Goal: Information Seeking & Learning: Learn about a topic

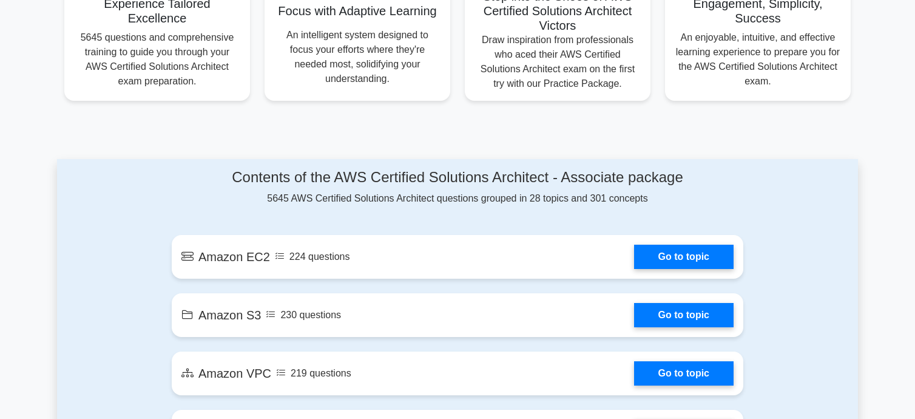
scroll to position [511, 0]
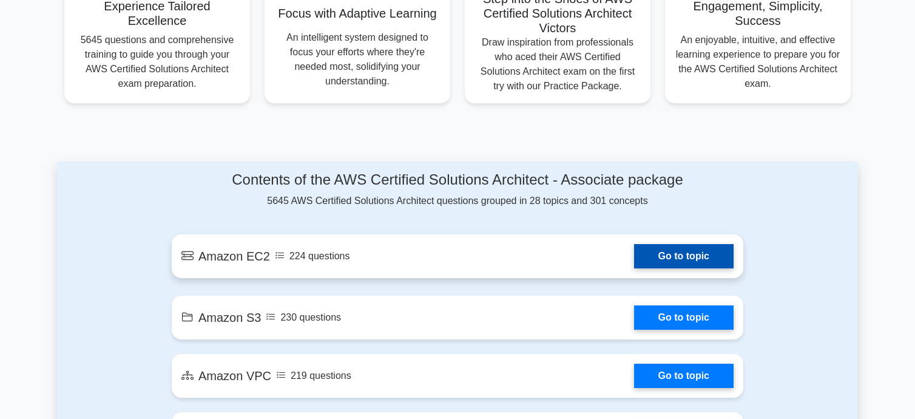
click at [685, 255] on link "Go to topic" at bounding box center [683, 256] width 99 height 24
